Goal: Browse casually

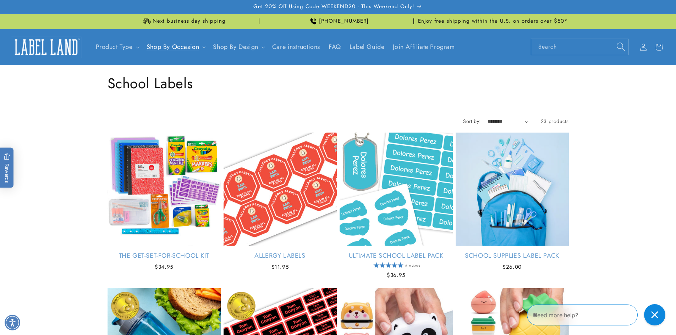
click at [37, 48] on img at bounding box center [46, 47] width 71 height 22
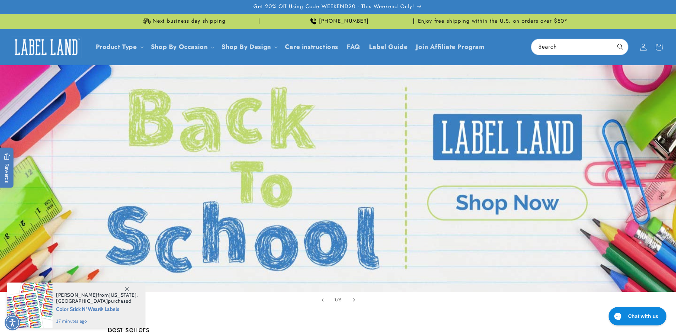
click at [355, 299] on icon "Next slide" at bounding box center [353, 300] width 2 height 8
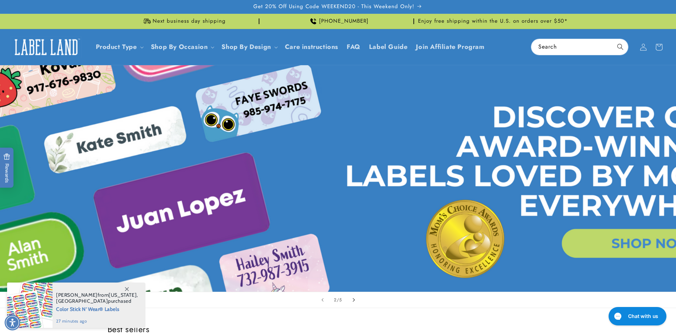
scroll to position [0, 676]
click at [355, 299] on icon "Next slide" at bounding box center [353, 300] width 2 height 8
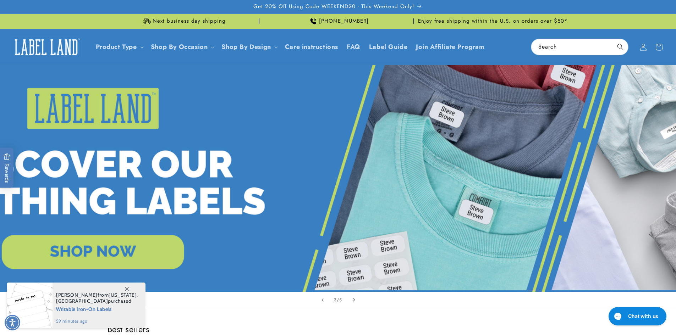
click at [355, 299] on icon "Next slide" at bounding box center [353, 300] width 2 height 8
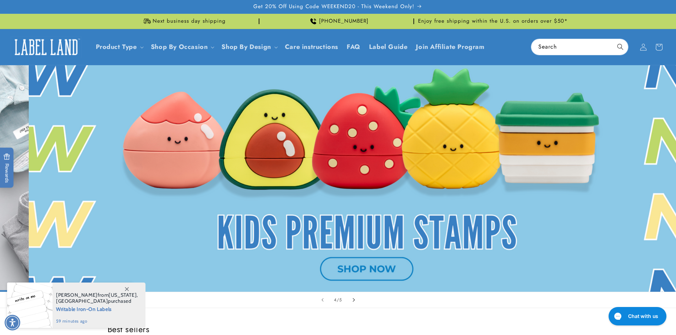
scroll to position [0, 2027]
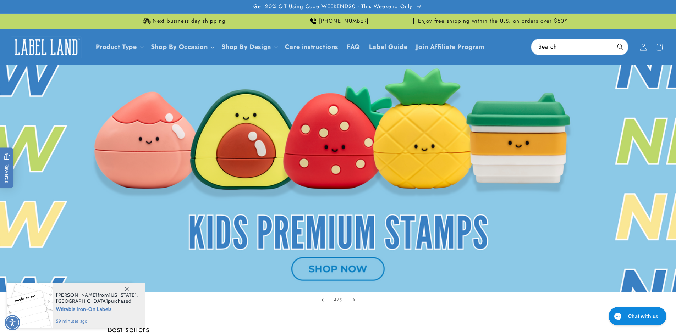
click at [355, 299] on icon "Next slide" at bounding box center [353, 300] width 2 height 8
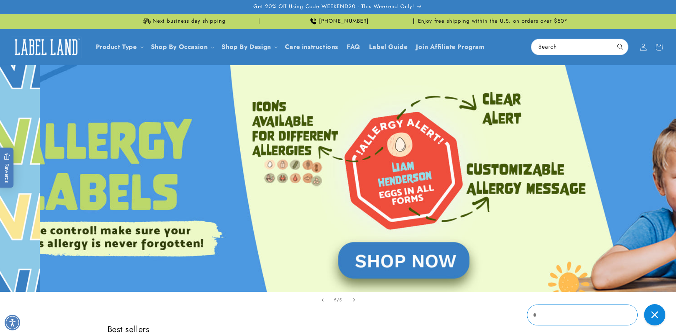
scroll to position [0, 2702]
